Goal: Check status: Check status

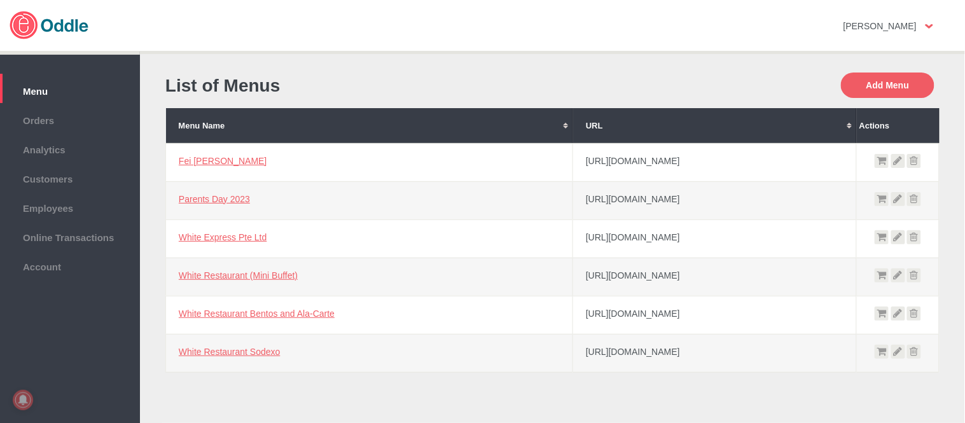
click at [80, 118] on span "Orders" at bounding box center [69, 119] width 127 height 14
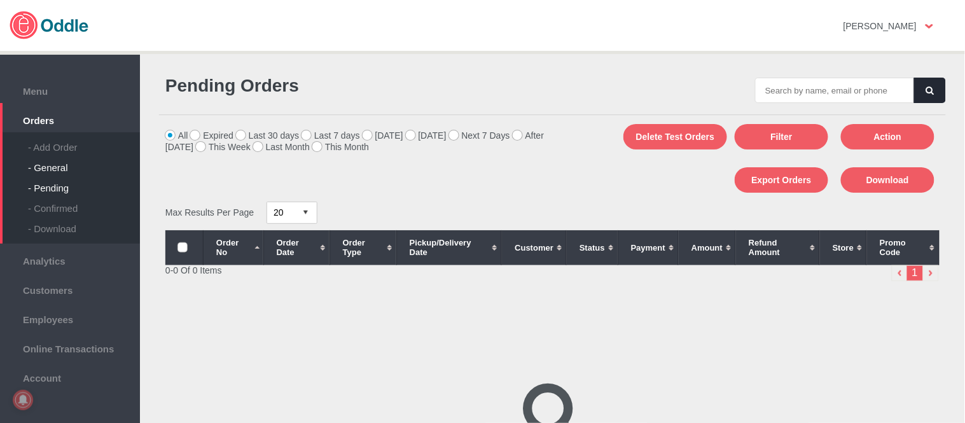
click at [69, 161] on div "- General" at bounding box center [84, 163] width 112 height 20
drag, startPoint x: 0, startPoint y: 0, endPoint x: 818, endPoint y: 96, distance: 823.7
click at [818, 96] on input "text" at bounding box center [834, 90] width 159 height 25
paste input "004207"
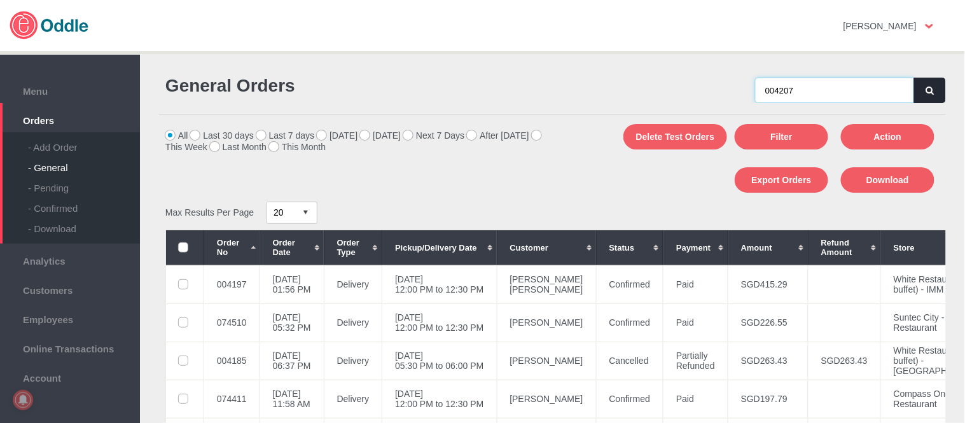
type input "004207"
click at [926, 94] on icon "button" at bounding box center [930, 91] width 8 height 8
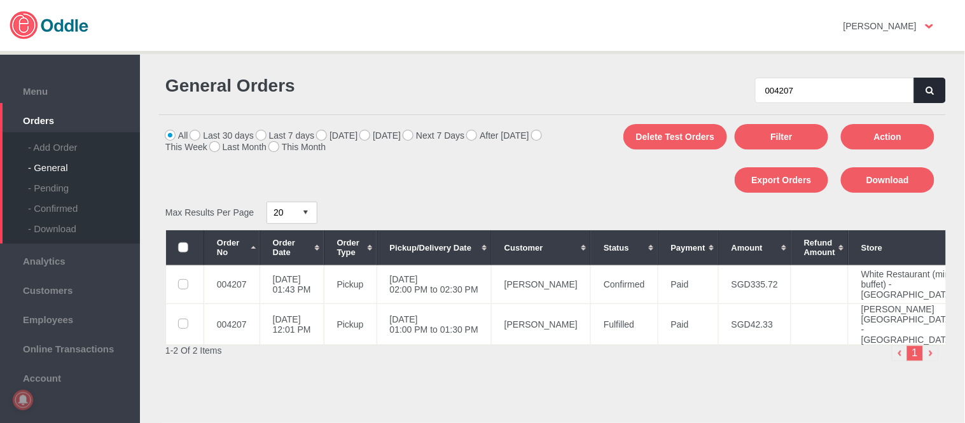
click at [920, 87] on button "button" at bounding box center [930, 90] width 32 height 25
click at [441, 303] on td "[DATE] 05:30 PM to 06:00 PM" at bounding box center [434, 284] width 115 height 38
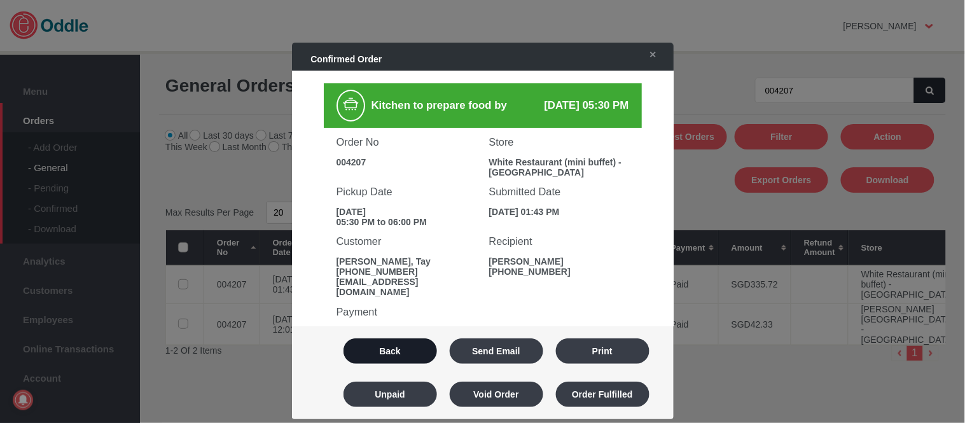
click at [384, 351] on button "Back" at bounding box center [391, 350] width 94 height 25
